Goal: Find contact information: Find contact information

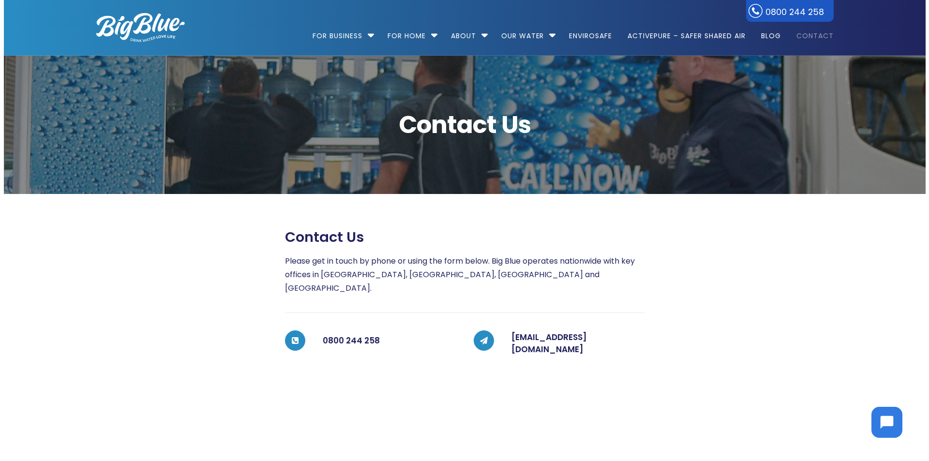
scroll to position [48, 0]
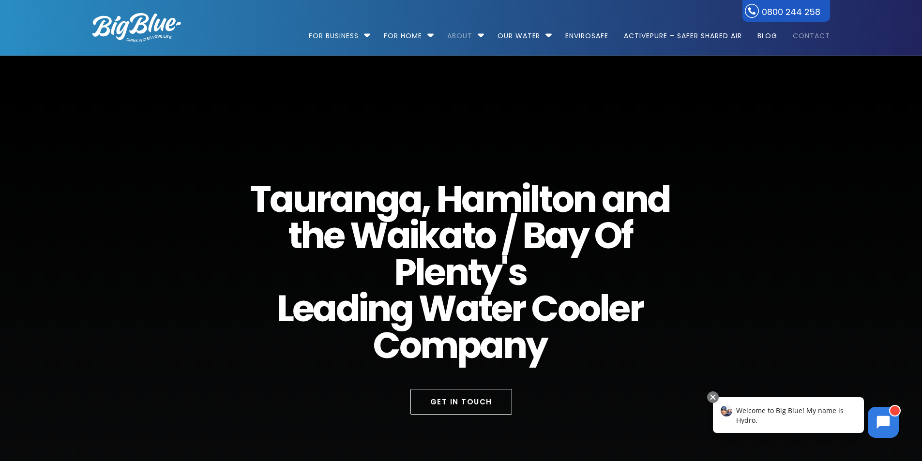
click at [812, 40] on link "Contact" at bounding box center [808, 31] width 44 height 62
